Goal: Task Accomplishment & Management: Use online tool/utility

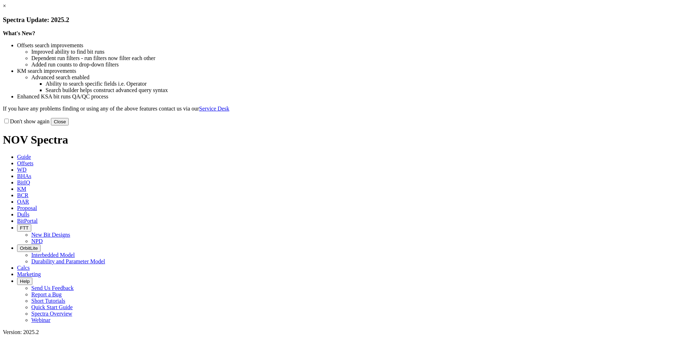
click at [69, 125] on button "Close" at bounding box center [60, 121] width 18 height 7
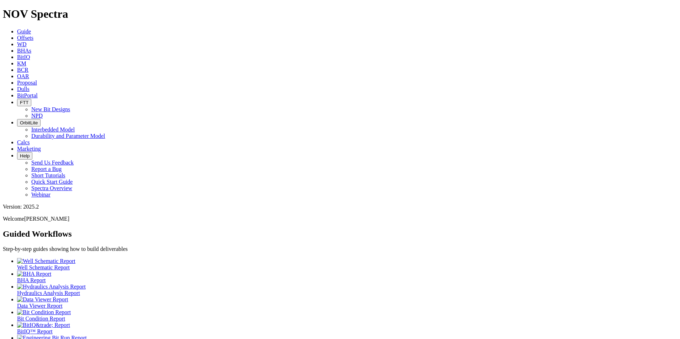
click at [37, 80] on span "Proposal" at bounding box center [27, 83] width 20 height 6
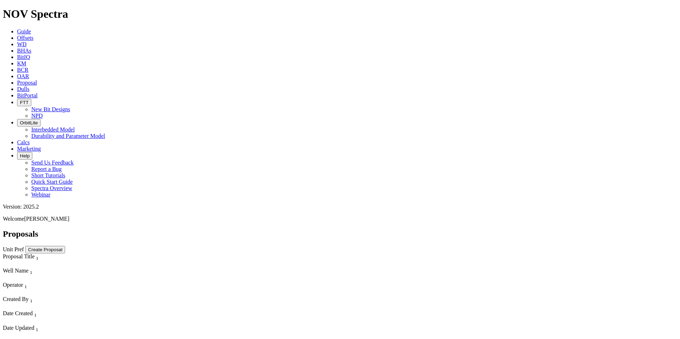
scroll to position [4123, 0]
select select "field"
select select "location"
select select "province"
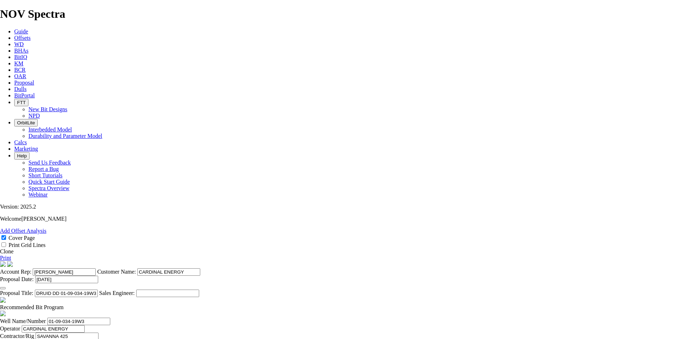
scroll to position [178, 0]
click at [64, 304] on span at bounding box center [64, 307] width 0 height 6
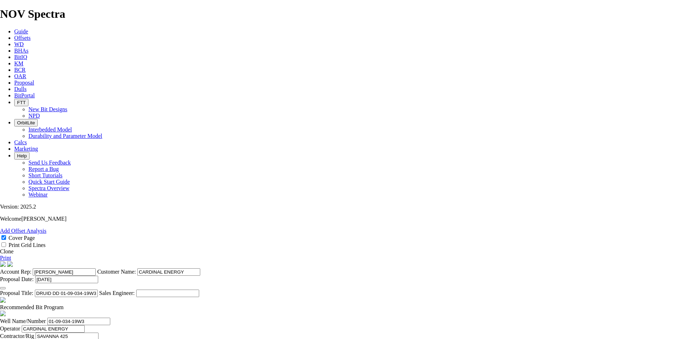
checkbox input "true"
click at [64, 304] on span at bounding box center [64, 307] width 0 height 6
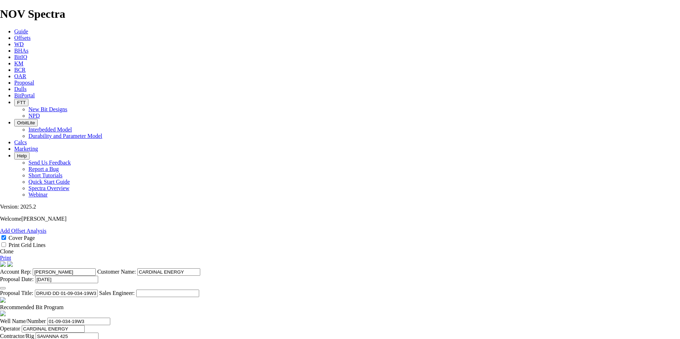
checkbox input "false"
click at [3, 288] on icon "button" at bounding box center [3, 288] width 0 height 0
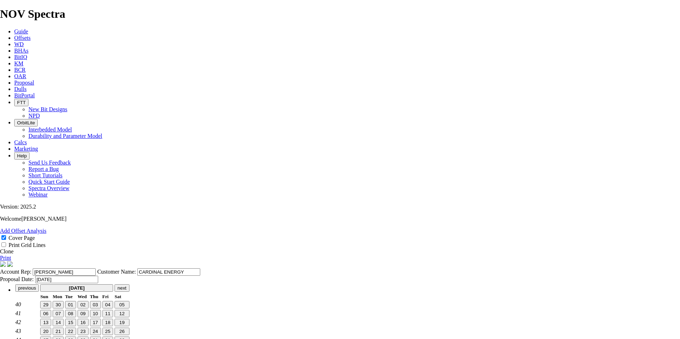
click at [14, 248] on link "Clone" at bounding box center [7, 251] width 14 height 6
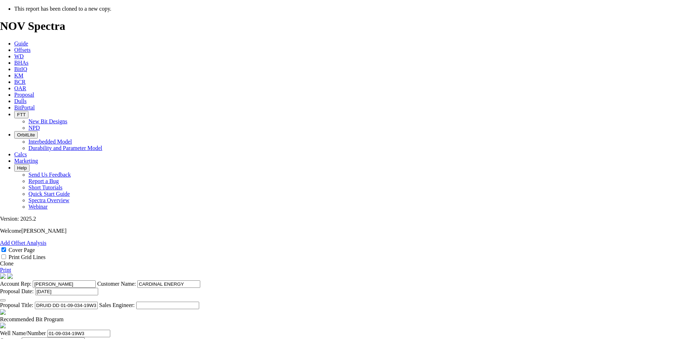
select select "field"
select select "location"
select select "province"
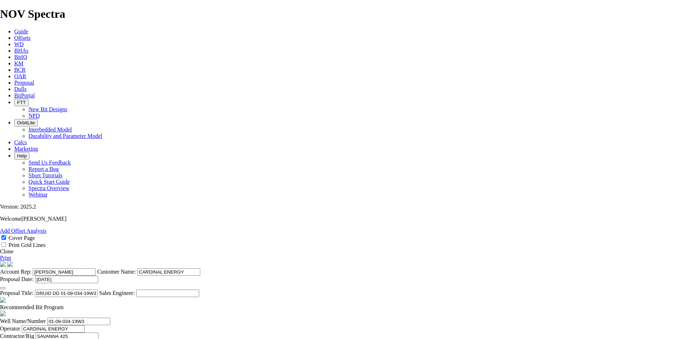
click at [3, 288] on icon "button" at bounding box center [3, 288] width 0 height 0
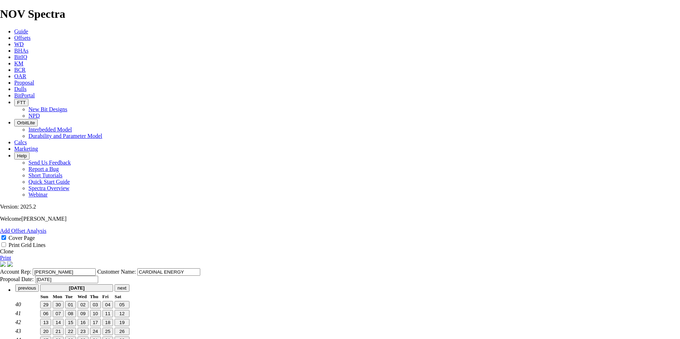
type input "[DATE]"
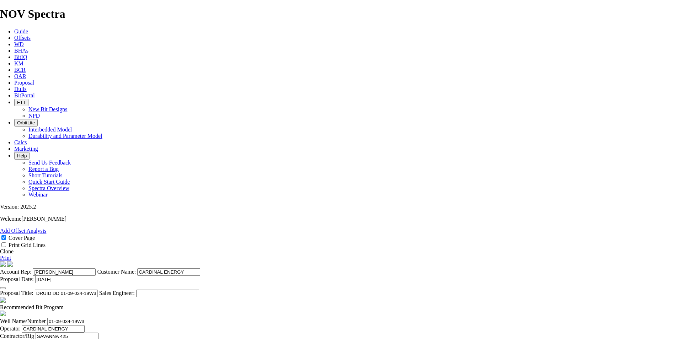
drag, startPoint x: 386, startPoint y: 272, endPoint x: 294, endPoint y: 265, distance: 93.0
click at [294, 265] on section "Account Rep: [PERSON_NAME] Customer Name: CARDINAL ENERGY Proposal Date: [DATE]…" at bounding box center [340, 279] width 680 height 36
drag, startPoint x: 363, startPoint y: 269, endPoint x: 328, endPoint y: 272, distance: 35.0
click at [98, 290] on input "HANDEL DD 101/01-15-036-19W3 (5 [PERSON_NAME])" at bounding box center [66, 293] width 63 height 7
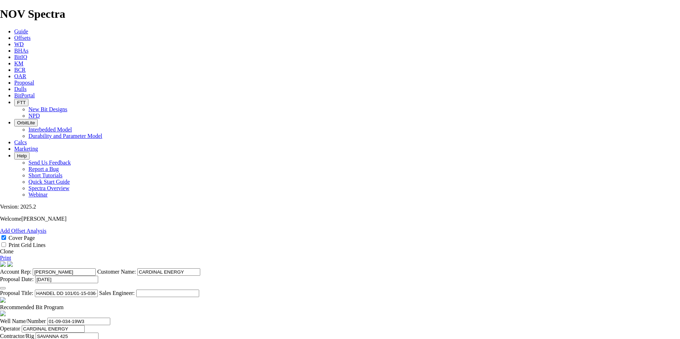
type input "HANDEL DD 101/01-15-036-19W3 (5 [PERSON_NAME])"
drag, startPoint x: 205, startPoint y: 264, endPoint x: 129, endPoint y: 254, distance: 77.1
paste input "15-036-19W3"
type input "01-15-036-19W3"
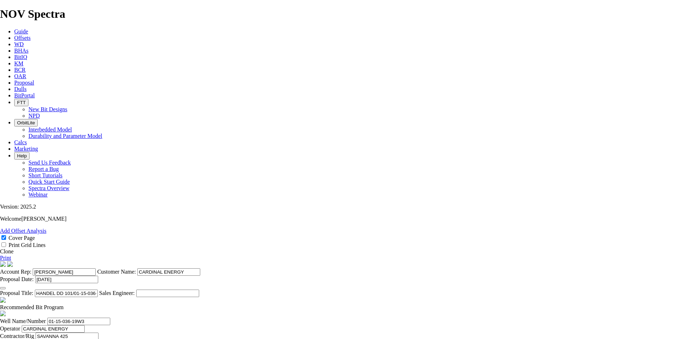
scroll to position [116, 0]
click at [98, 333] on input "SAVANNA 425" at bounding box center [67, 336] width 63 height 7
drag, startPoint x: 296, startPoint y: 256, endPoint x: 235, endPoint y: 251, distance: 61.7
type input "PRECISIO 184"
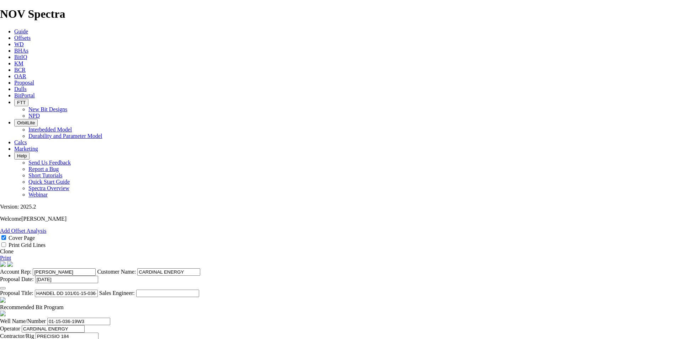
type input "[PERSON_NAME]"
drag, startPoint x: 391, startPoint y: 256, endPoint x: 366, endPoint y: 258, distance: 24.6
type input "HANDEL"
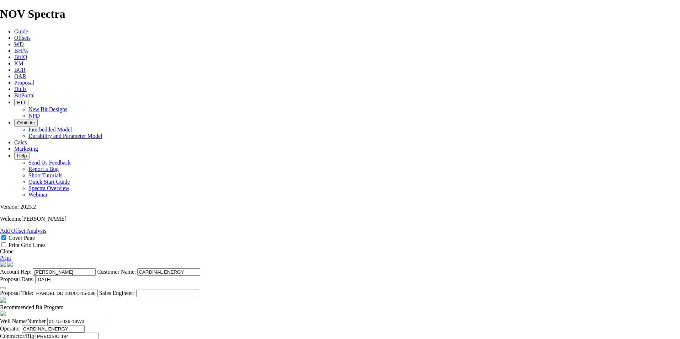
type input "FALL 2025"
type input "[DATE]"
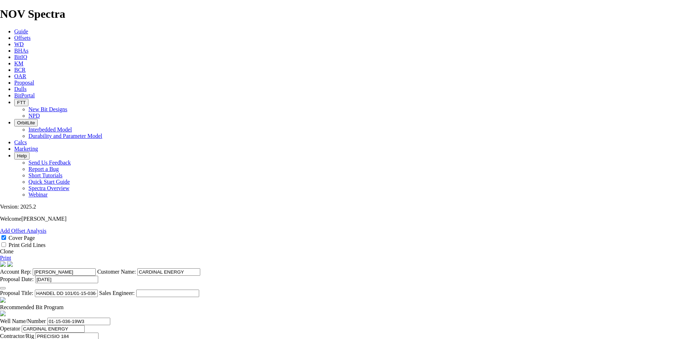
drag, startPoint x: 290, startPoint y: 291, endPoint x: 114, endPoint y: 279, distance: 176.3
drag, startPoint x: 305, startPoint y: 322, endPoint x: 157, endPoint y: 297, distance: 149.7
drag, startPoint x: 290, startPoint y: 317, endPoint x: 360, endPoint y: 314, distance: 70.4
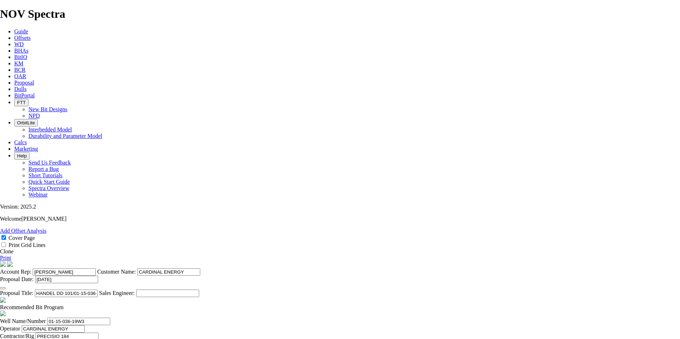
type textarea "THE BIT PROGRAM AND PRICING ABOVE ARE APPLICABLE FOR ALL [PERSON_NAME] IN THIS …"
click at [64, 304] on span at bounding box center [64, 307] width 0 height 6
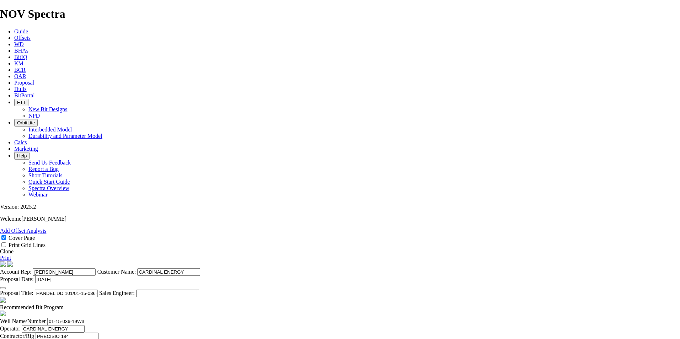
checkbox input "false"
drag, startPoint x: 278, startPoint y: 259, endPoint x: 264, endPoint y: 258, distance: 13.5
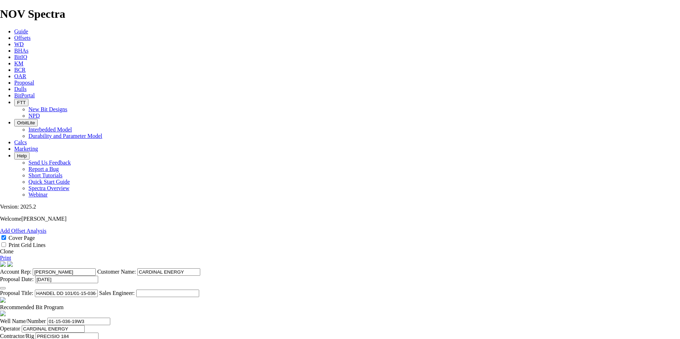
type input "120"
type input "70.59"
drag, startPoint x: 297, startPoint y: 270, endPoint x: 251, endPoint y: 264, distance: 47.3
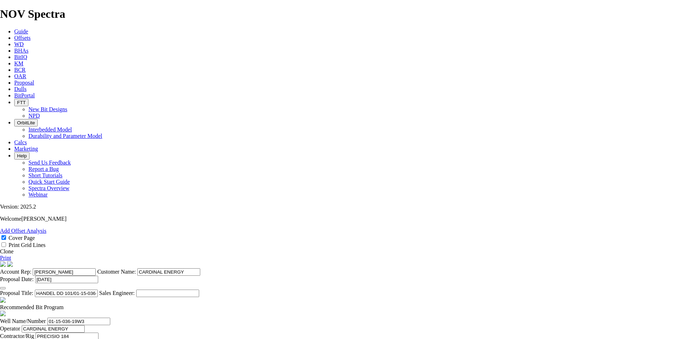
type input "837"
type input "717"
type input "7.9667"
type input "90"
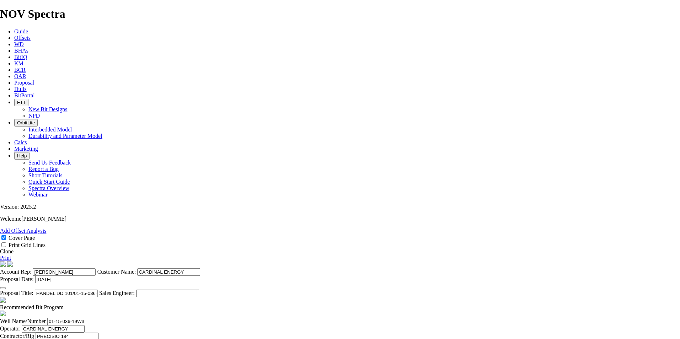
click at [11, 255] on link "Print" at bounding box center [5, 258] width 11 height 6
drag, startPoint x: 261, startPoint y: 267, endPoint x: 257, endPoint y: 269, distance: 4.0
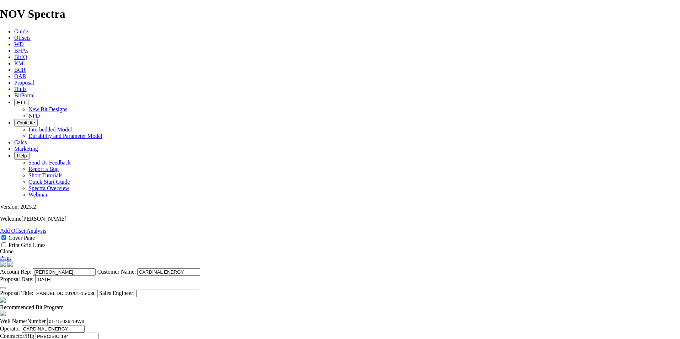
drag, startPoint x: 258, startPoint y: 268, endPoint x: 283, endPoint y: 274, distance: 25.9
type input "TK53-K1"
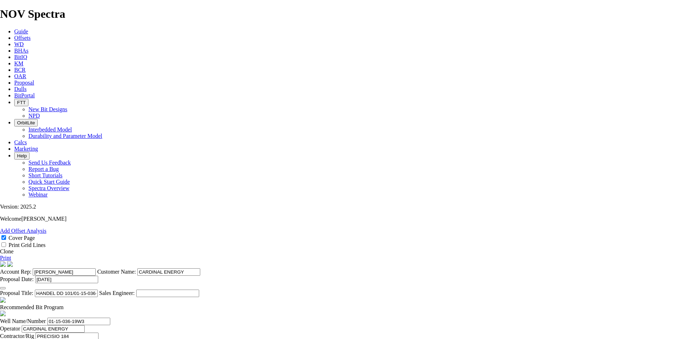
paste textarea "TKC53-A1"
type textarea "A 159mm TKC53-A1 IS ALSO AVAILABLE IF PREFERRED FOR $3,500. THE BIT PROGRAM AND…"
click at [11, 255] on link "Print" at bounding box center [5, 258] width 11 height 6
drag, startPoint x: 416, startPoint y: 268, endPoint x: 376, endPoint y: 265, distance: 40.3
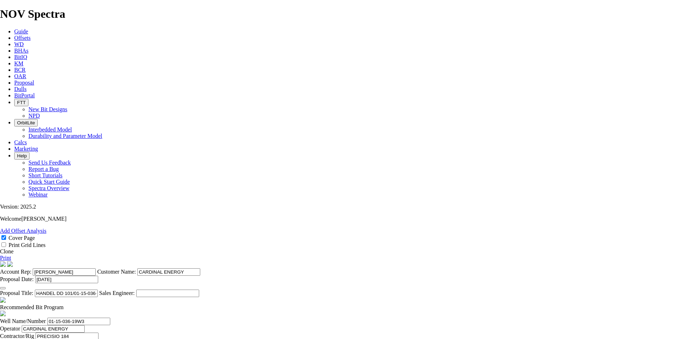
type input "75"
type input "9.56"
click at [671, 228] on div "Remove Offset Analysis Add Offset Analysis Cover Page Print Grid Lines Clone Pr…" at bounding box center [340, 244] width 680 height 33
click at [11, 255] on link "Print" at bounding box center [5, 258] width 11 height 6
